Goal: Information Seeking & Learning: Compare options

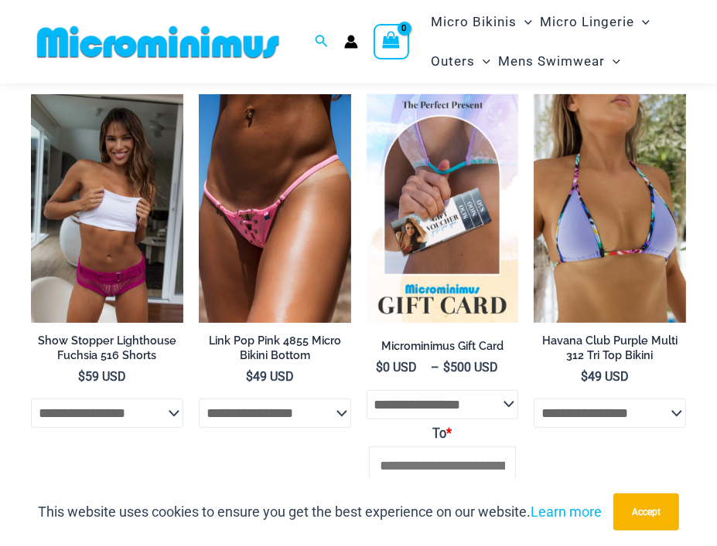
scroll to position [4046, 0]
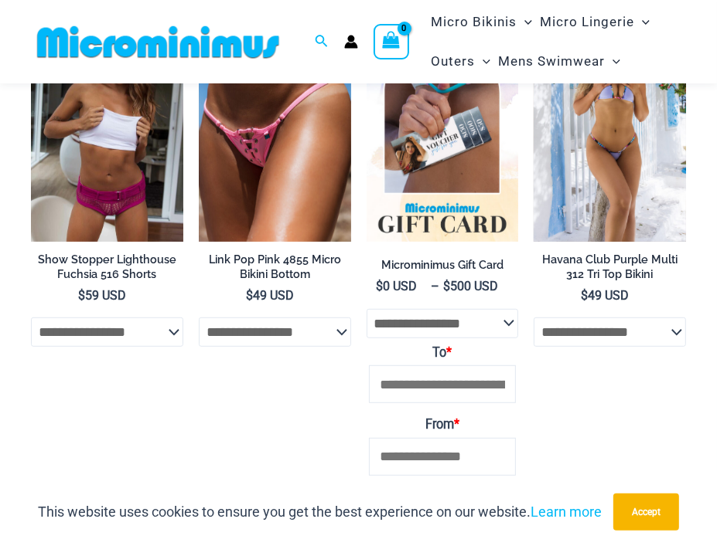
click at [607, 241] on img at bounding box center [609, 127] width 152 height 228
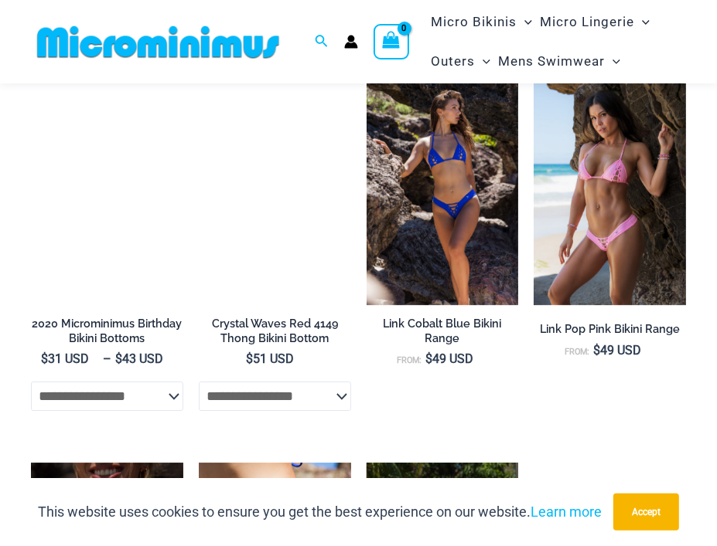
scroll to position [3082, 0]
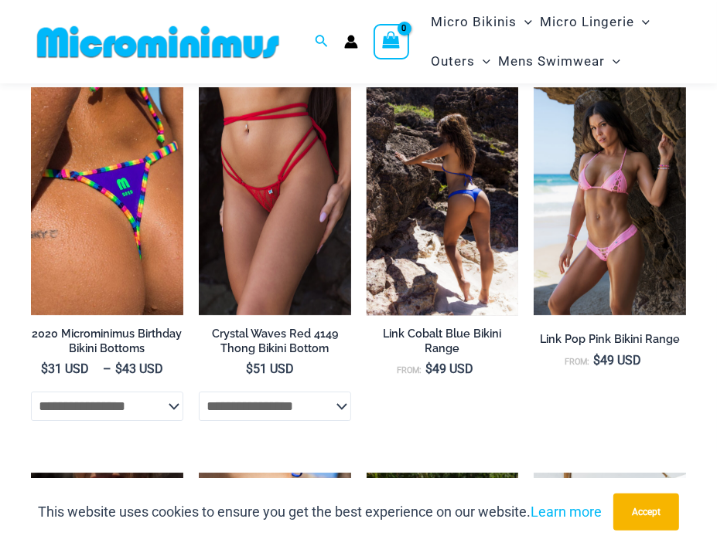
click at [470, 219] on img at bounding box center [442, 201] width 152 height 228
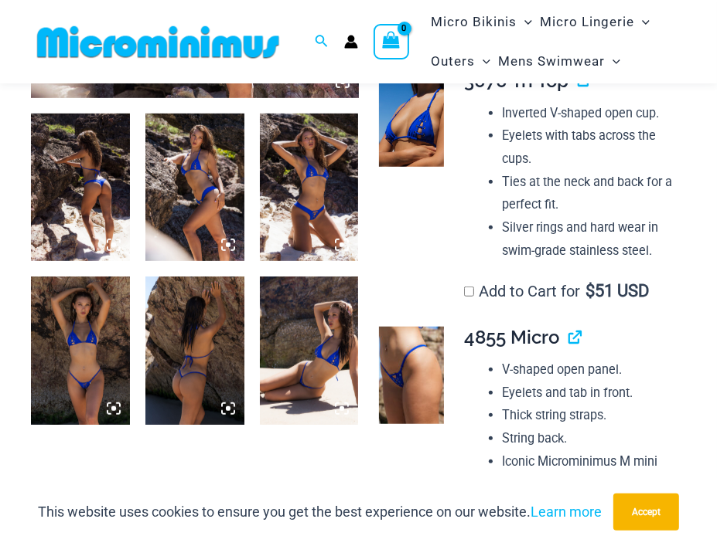
scroll to position [526, 0]
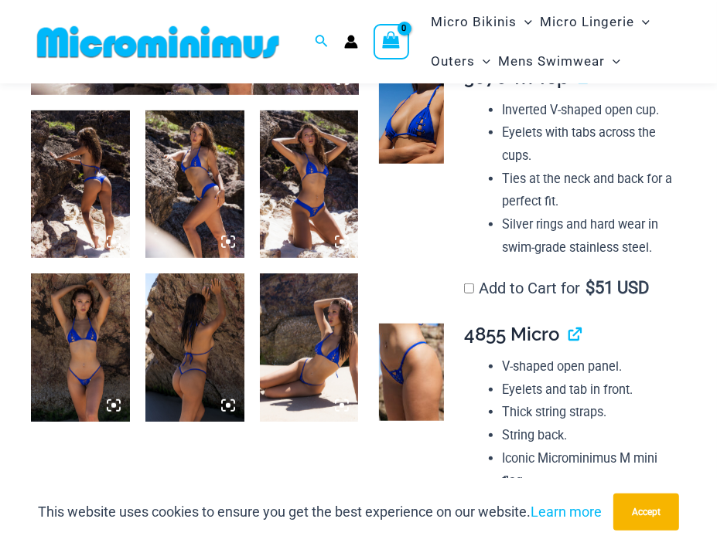
click at [86, 325] on img at bounding box center [80, 348] width 99 height 148
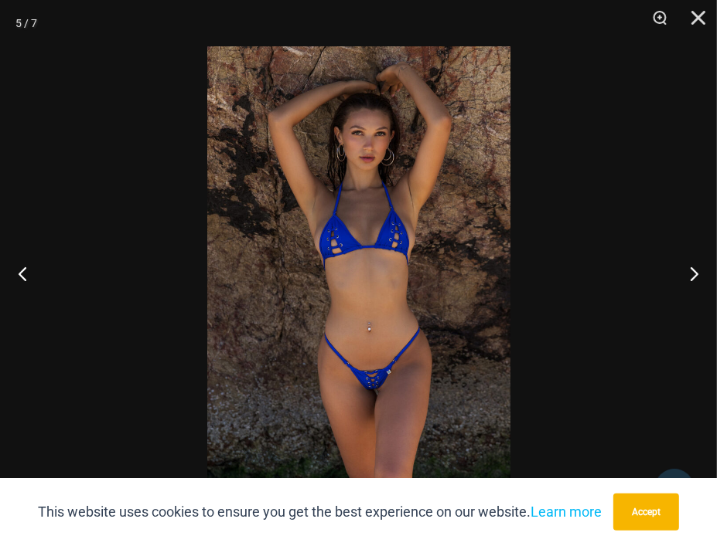
click at [402, 247] on img at bounding box center [358, 273] width 303 height 454
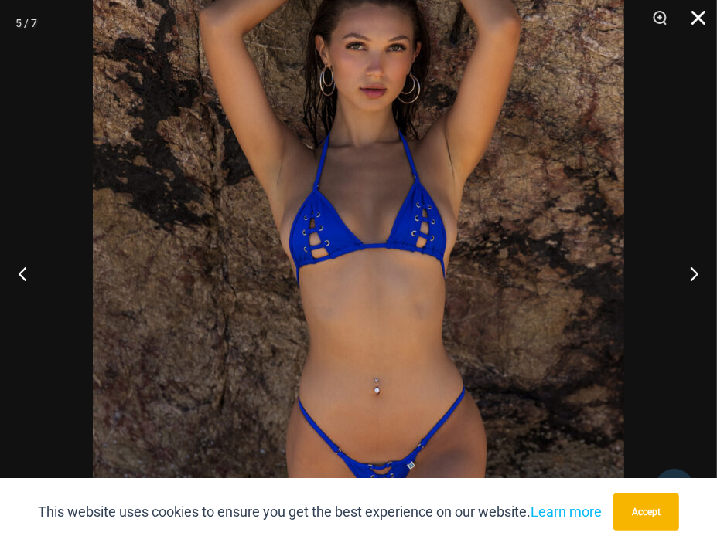
click at [694, 9] on button "Close" at bounding box center [692, 23] width 39 height 46
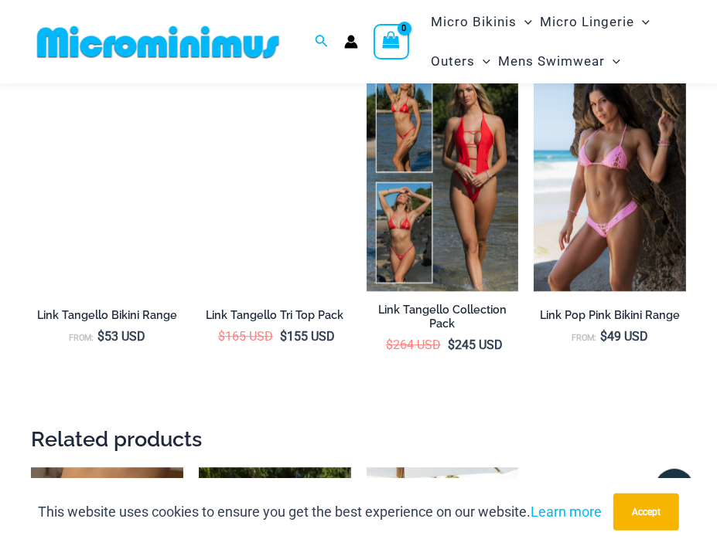
scroll to position [2535, 0]
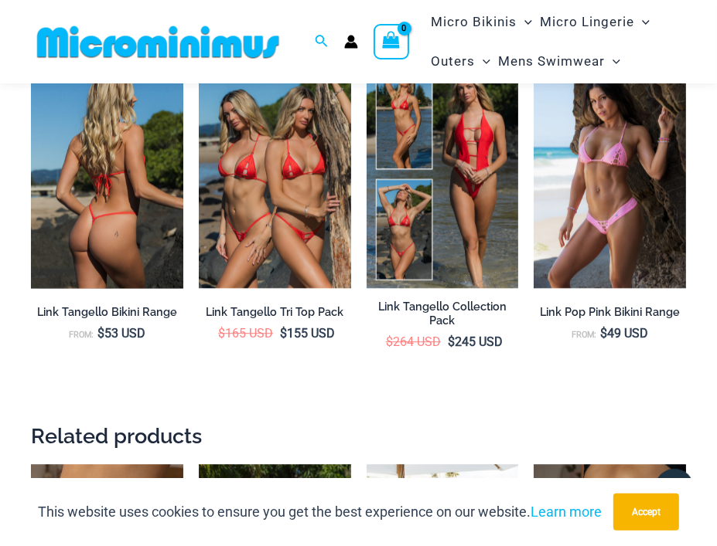
click at [130, 243] on img at bounding box center [107, 174] width 152 height 228
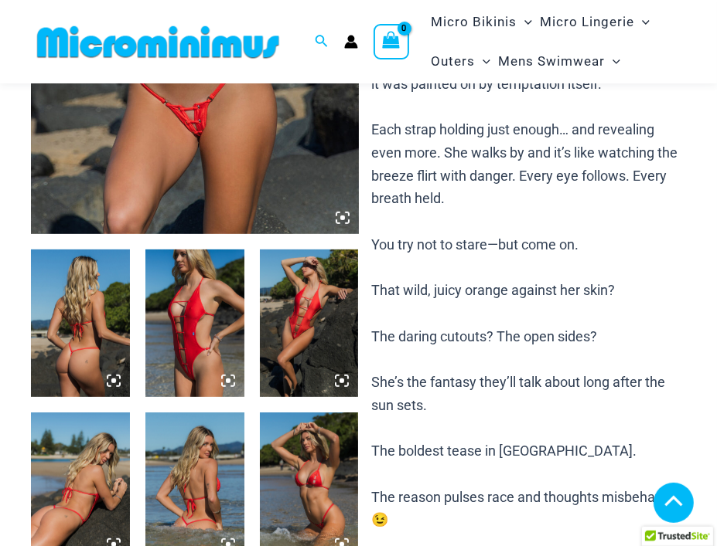
scroll to position [448, 0]
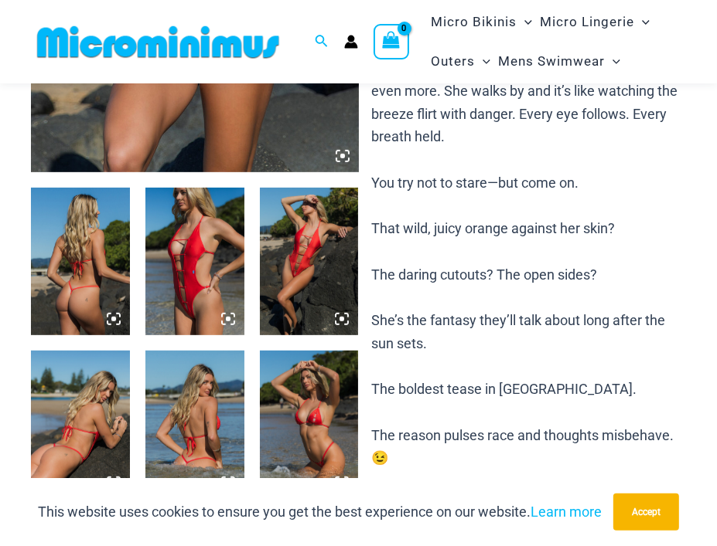
click at [186, 249] on img at bounding box center [194, 262] width 99 height 148
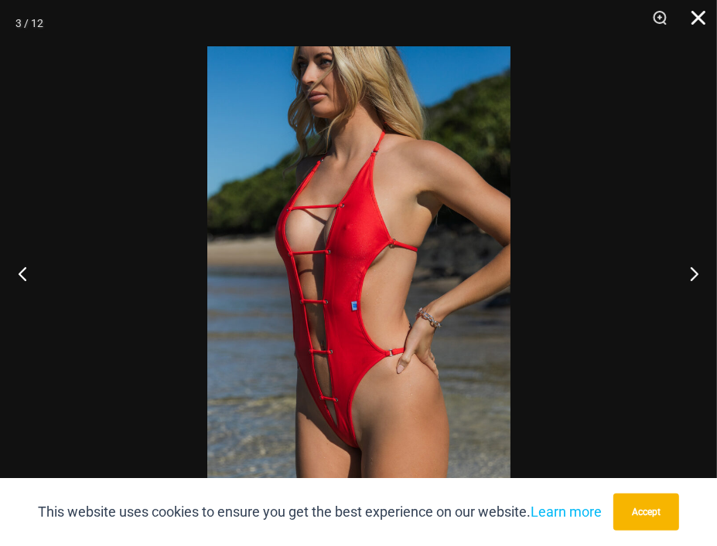
click at [694, 18] on button "Close" at bounding box center [692, 23] width 39 height 46
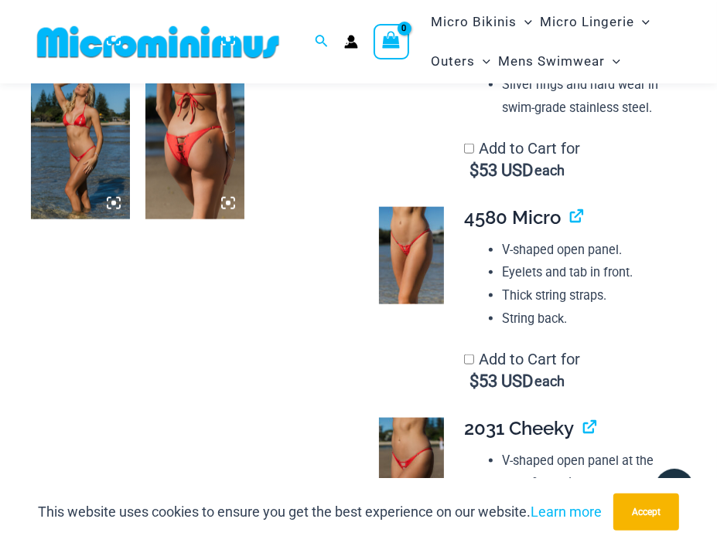
scroll to position [1067, 0]
